Goal: Transaction & Acquisition: Purchase product/service

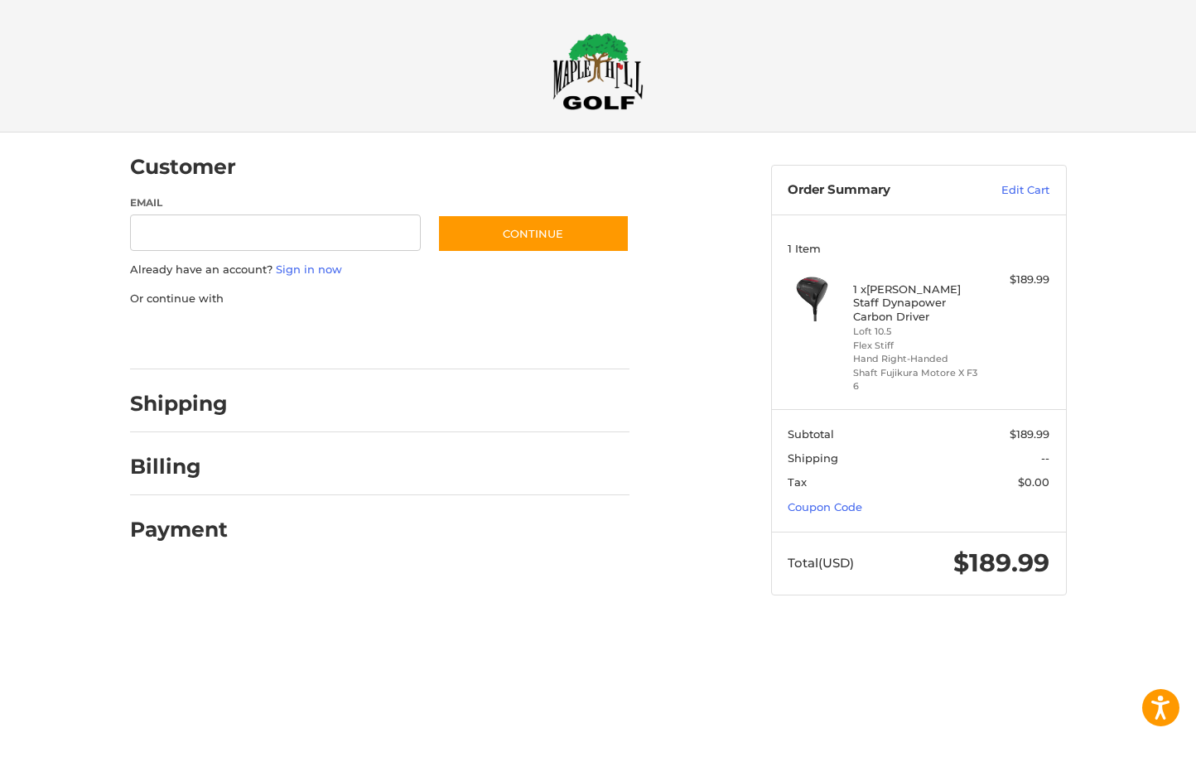
click at [1013, 628] on div at bounding box center [598, 628] width 1196 height 0
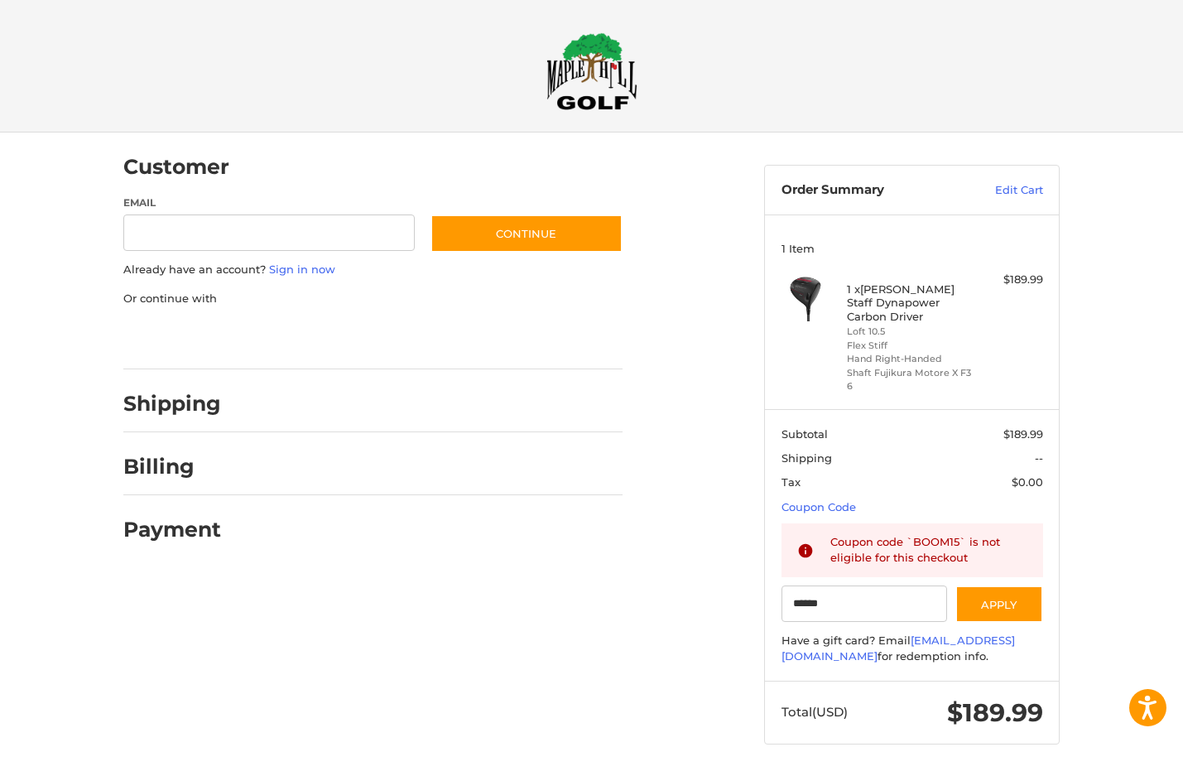
type input "******"
click at [902, 775] on div at bounding box center [591, 777] width 1183 height 0
